Goal: Task Accomplishment & Management: Use online tool/utility

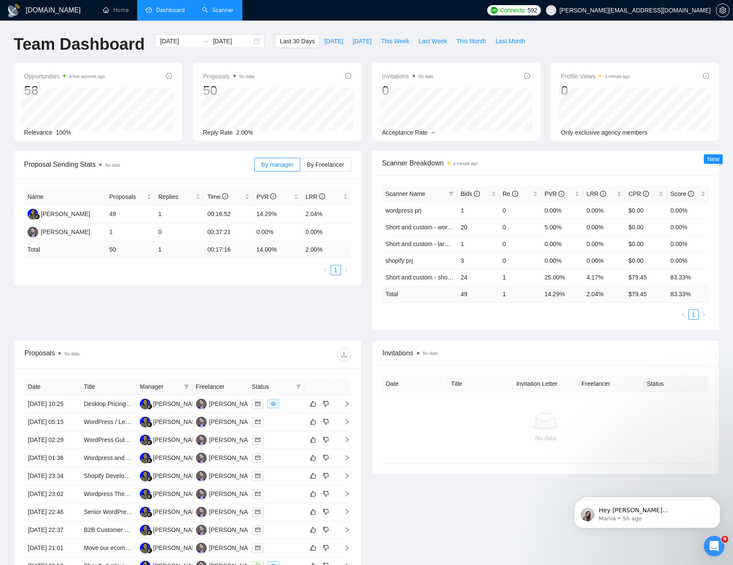
click at [211, 10] on link "Scanner" at bounding box center [218, 9] width 32 height 7
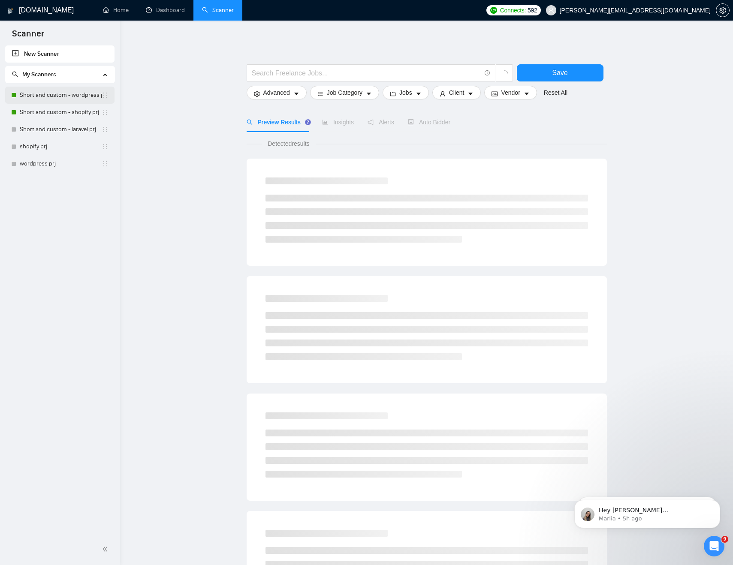
click at [74, 97] on link "Short and custom - wordpress prj" at bounding box center [61, 95] width 82 height 17
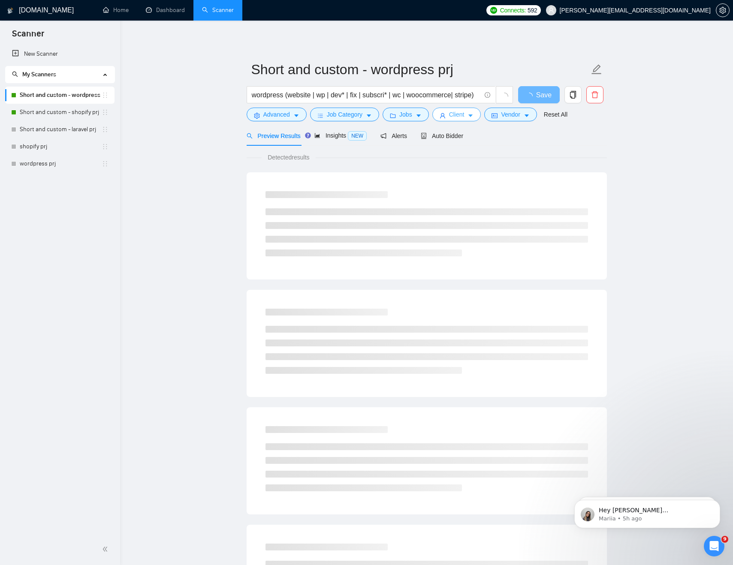
click at [458, 117] on span "Client" at bounding box center [456, 114] width 15 height 9
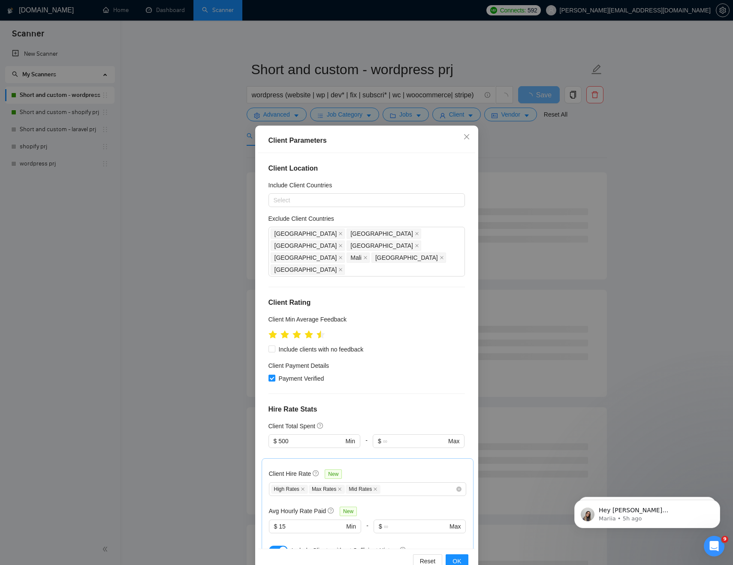
click at [525, 160] on div "Client Parameters Client Location Include Client Countries Select Exclude Clien…" at bounding box center [366, 282] width 733 height 565
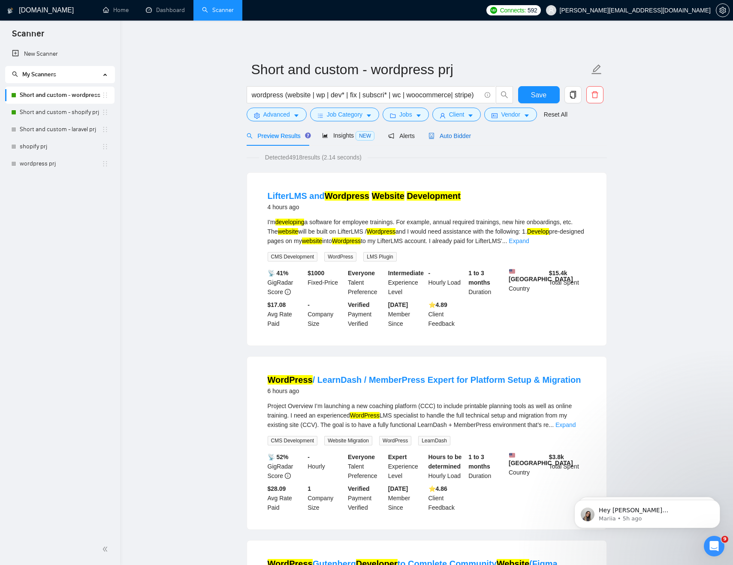
click at [461, 136] on span "Auto Bidder" at bounding box center [450, 136] width 42 height 7
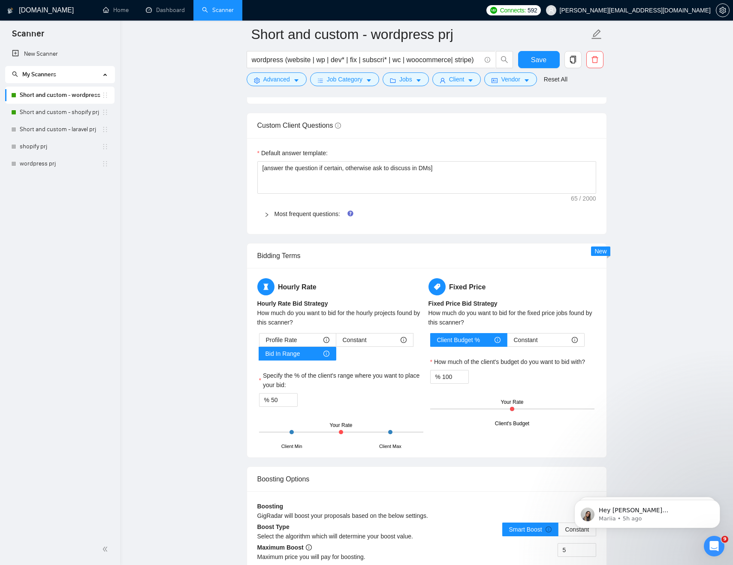
scroll to position [1197, 0]
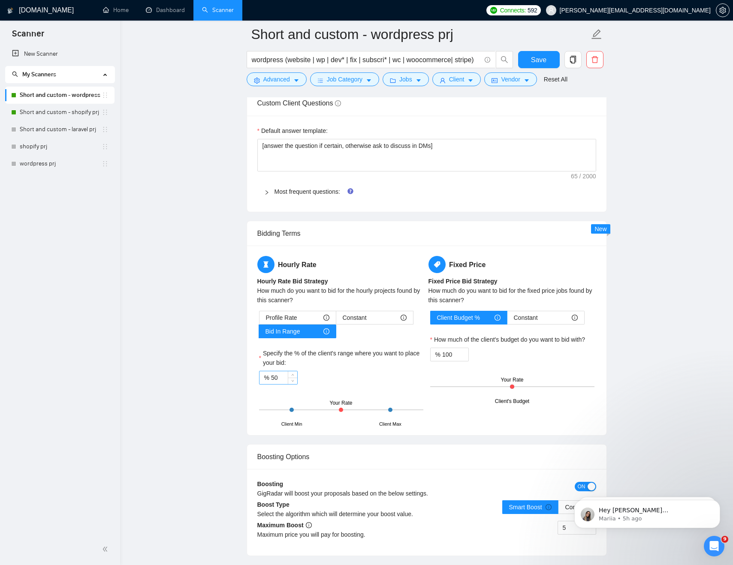
click at [277, 381] on input "50" at bounding box center [284, 378] width 26 height 13
click at [196, 402] on main "Short and custom - wordpress prj wordpress (website | wp | dev* | fix | subscri…" at bounding box center [427, 137] width 586 height 2598
click at [277, 374] on input "70" at bounding box center [284, 378] width 26 height 13
type input "80"
click at [676, 246] on main "Short and custom - wordpress prj wordpress (website | wp | dev* | fix | subscri…" at bounding box center [427, 137] width 586 height 2598
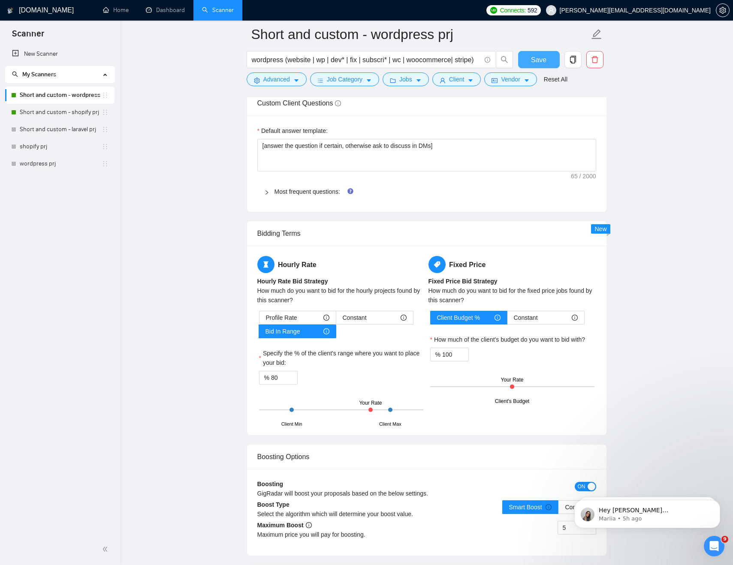
click at [538, 60] on span "Save" at bounding box center [538, 59] width 15 height 11
click at [59, 111] on link "Short and custom - shopify prj" at bounding box center [61, 112] width 82 height 17
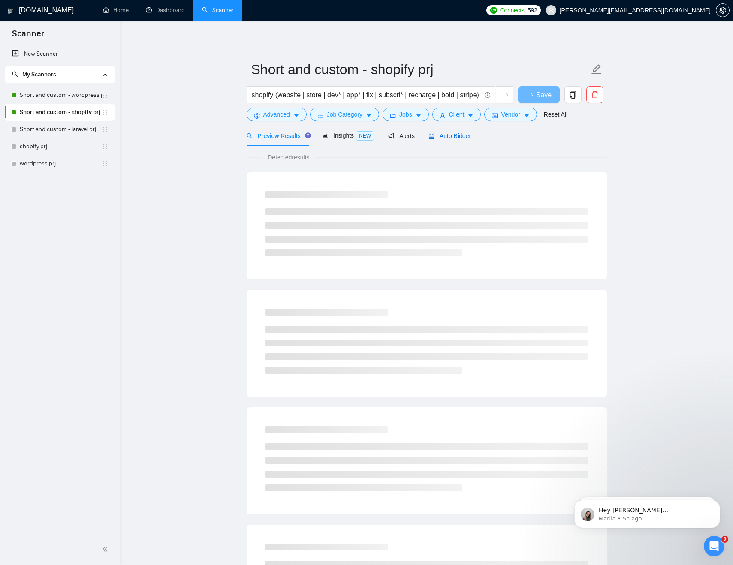
click at [461, 138] on span "Auto Bidder" at bounding box center [450, 136] width 42 height 7
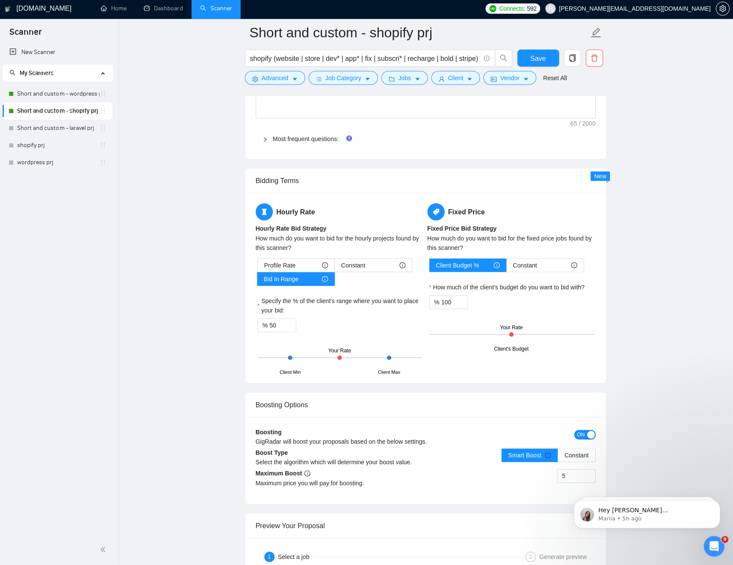
scroll to position [1263, 0]
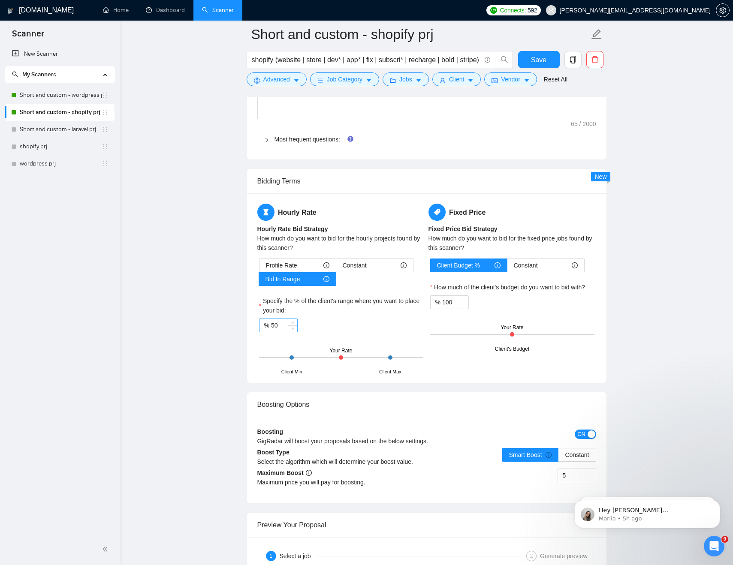
click at [276, 326] on input "50" at bounding box center [284, 325] width 26 height 13
type input "80"
click at [535, 60] on span "Save" at bounding box center [538, 59] width 15 height 11
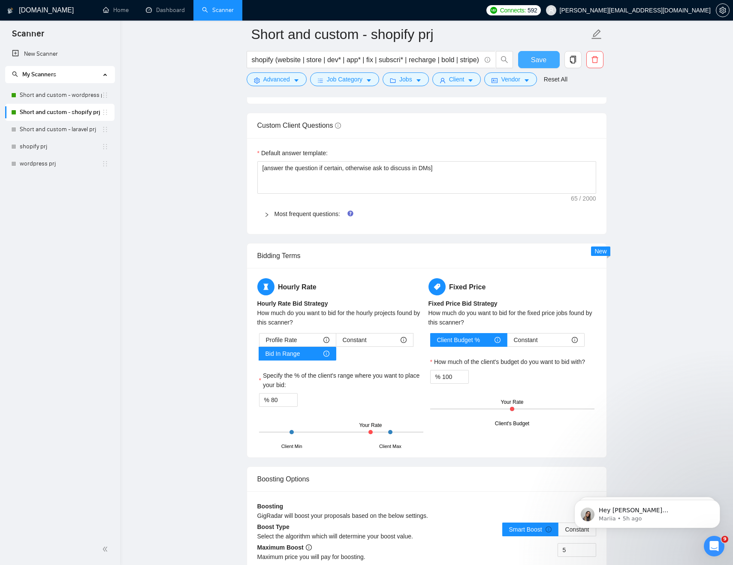
scroll to position [1245, 0]
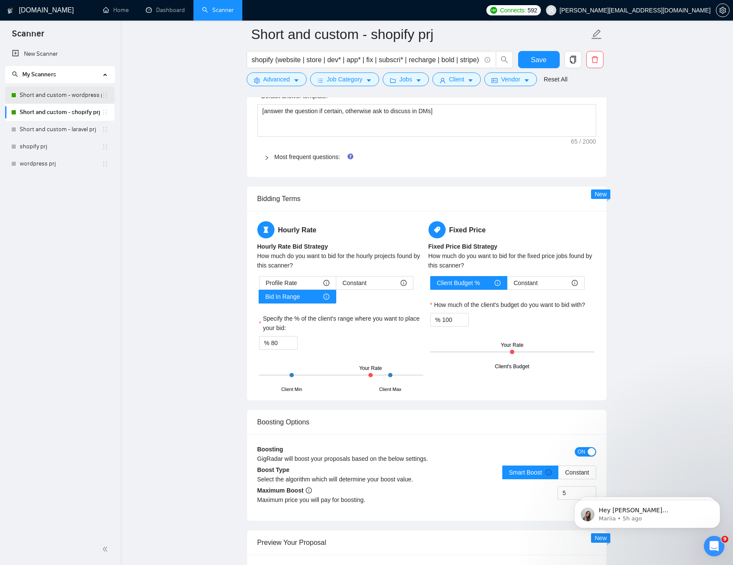
click at [51, 91] on link "Short and custom - wordpress prj" at bounding box center [61, 95] width 82 height 17
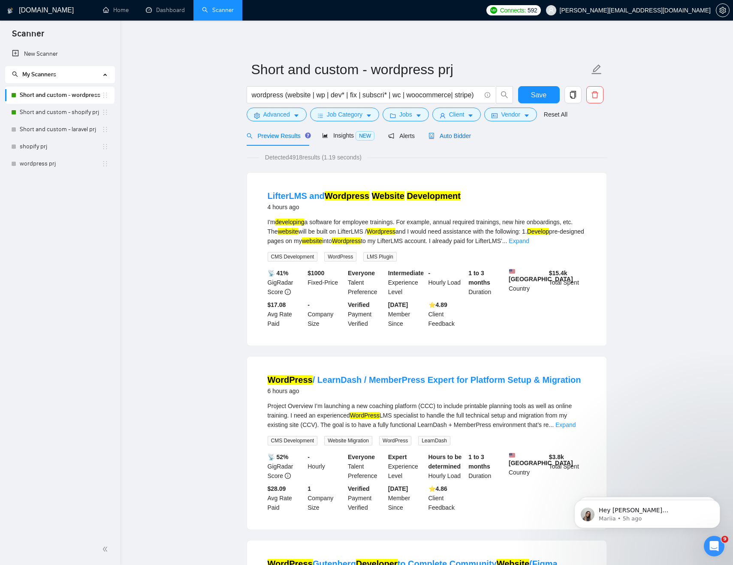
click at [455, 139] on span "Auto Bidder" at bounding box center [450, 136] width 42 height 7
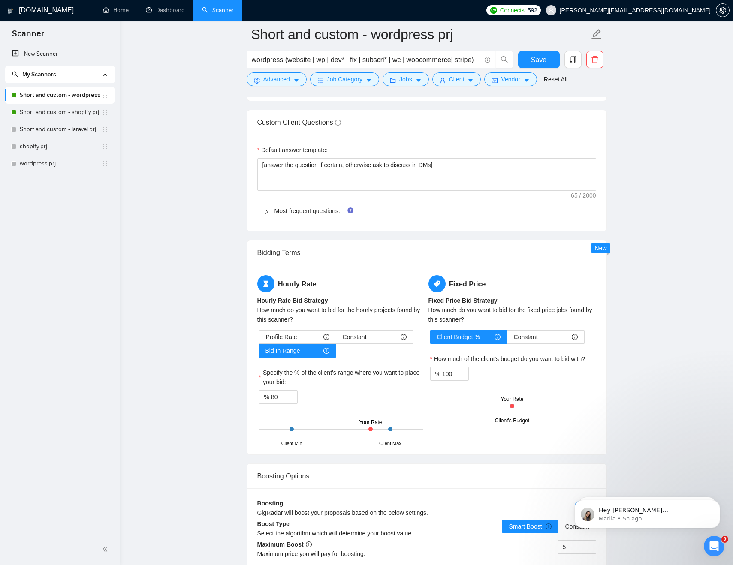
scroll to position [1387, 0]
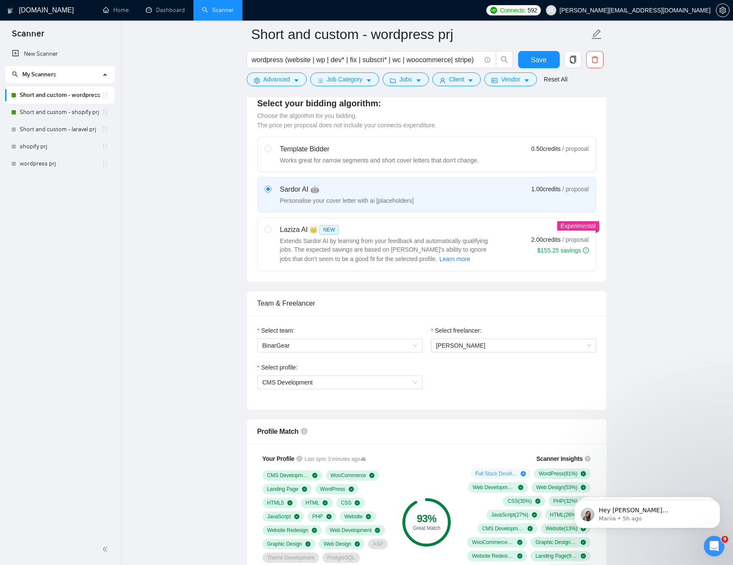
scroll to position [0, 0]
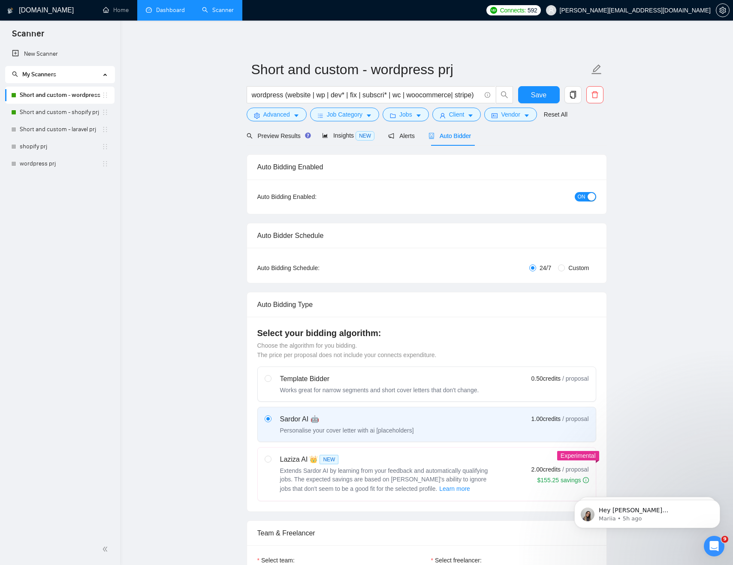
click at [166, 9] on link "Dashboard" at bounding box center [165, 9] width 39 height 7
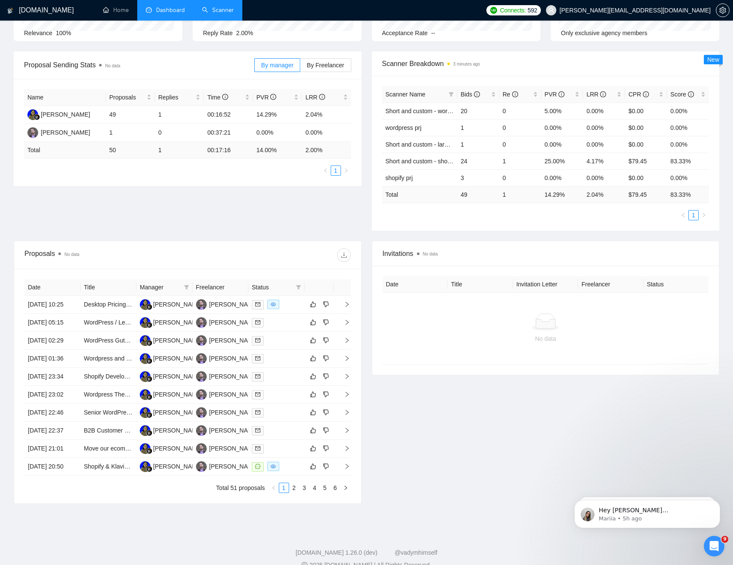
scroll to position [166, 0]
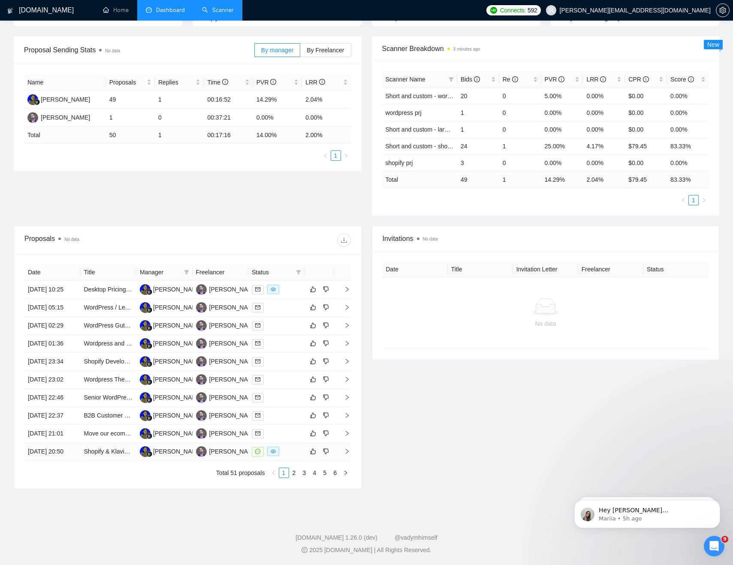
click at [62, 461] on td "[DATE] 20:50" at bounding box center [52, 452] width 56 height 18
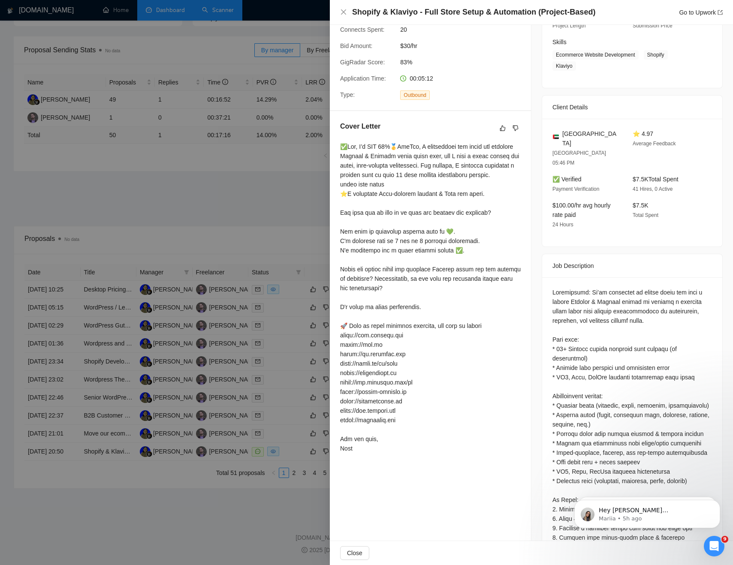
scroll to position [0, 0]
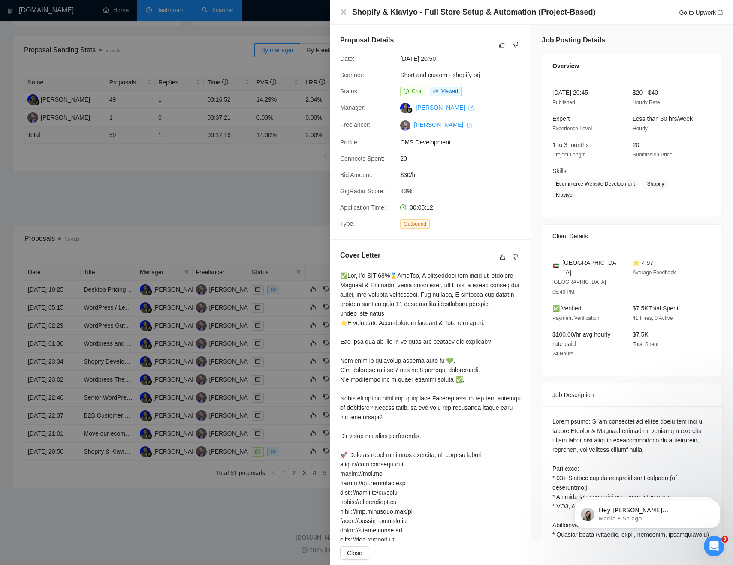
click at [189, 181] on div at bounding box center [366, 282] width 733 height 565
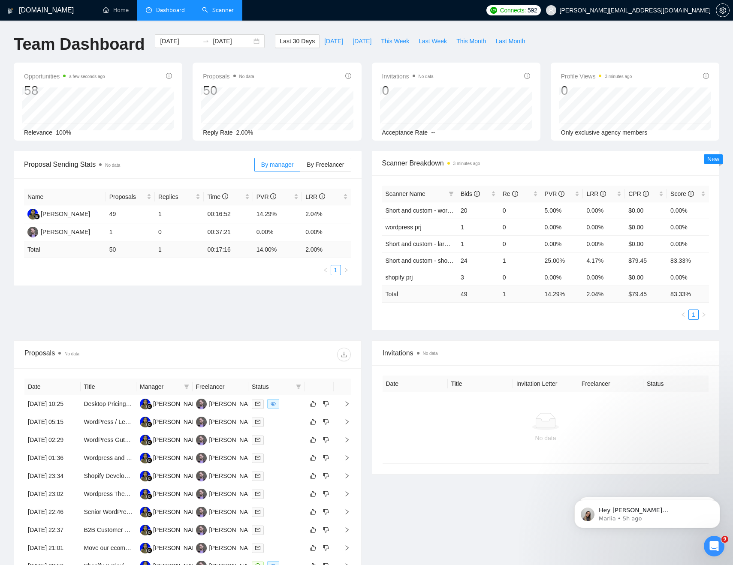
click at [591, 31] on div "[DOMAIN_NAME] Home Dashboard Scanner Connects: 592 [EMAIL_ADDRESS][DOMAIN_NAME]…" at bounding box center [366, 340] width 733 height 680
click at [595, 42] on div "Team Dashboard [DATE] [DATE] Last 30 Days [DATE] [DATE] This Week Last Week Thi…" at bounding box center [367, 48] width 716 height 28
click at [213, 13] on link "Scanner" at bounding box center [218, 9] width 32 height 7
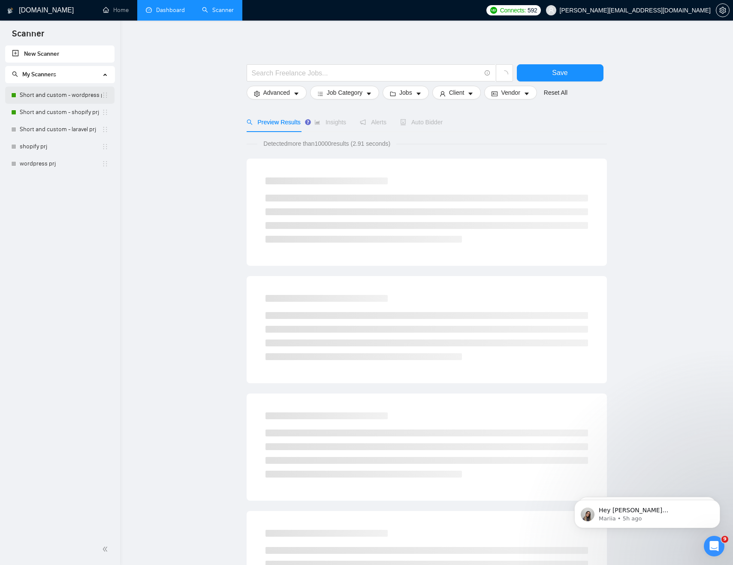
click at [39, 97] on link "Short and custom - wordpress prj" at bounding box center [61, 95] width 82 height 17
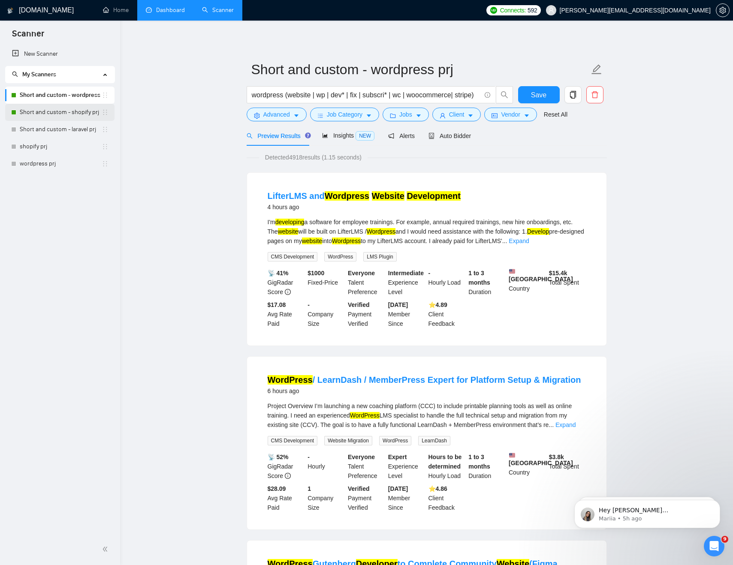
click at [62, 113] on link "Short and custom - shopify prj" at bounding box center [61, 112] width 82 height 17
